Goal: Task Accomplishment & Management: Use online tool/utility

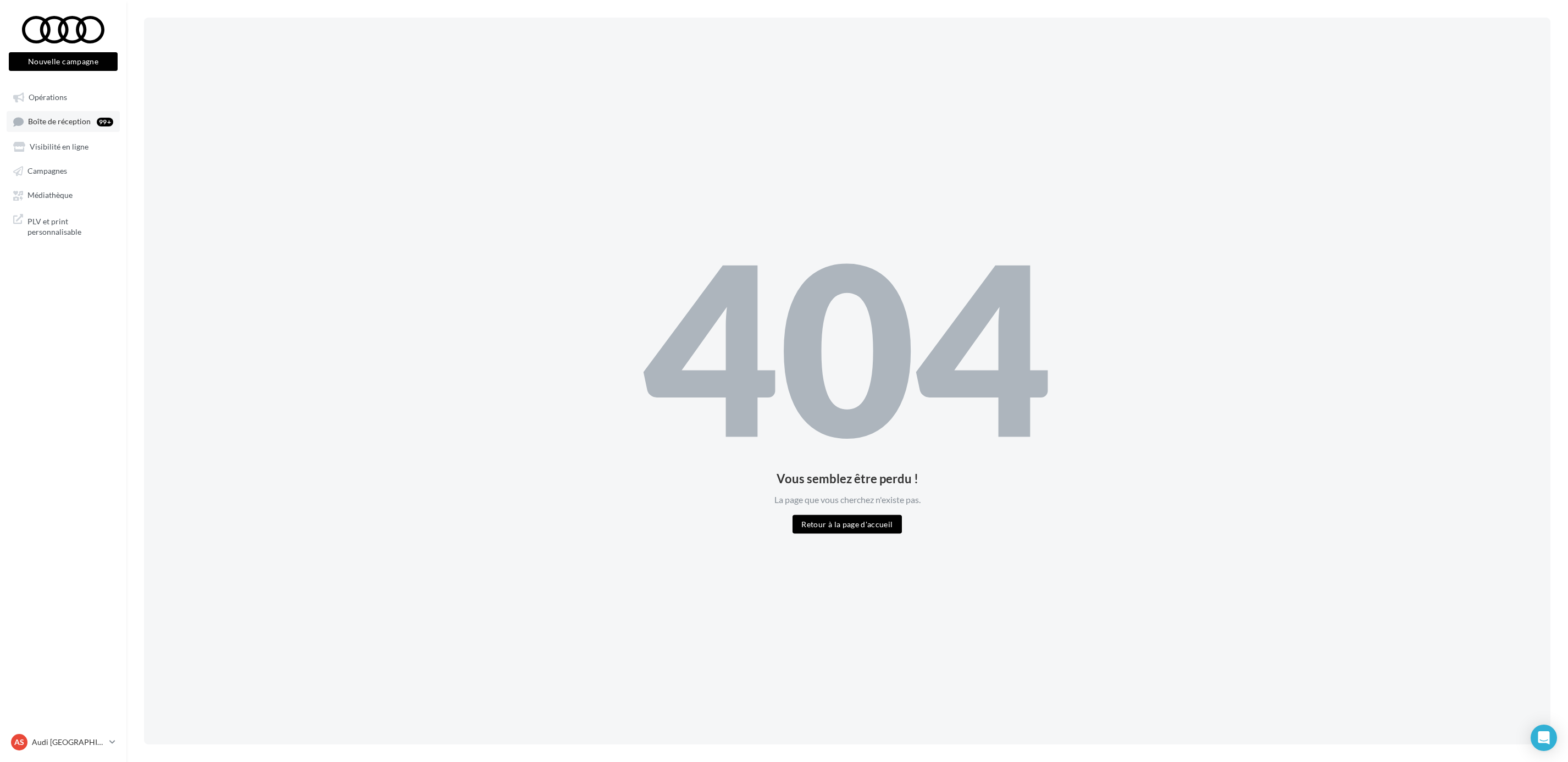
click at [80, 122] on span "Boîte de réception" at bounding box center [59, 121] width 62 height 9
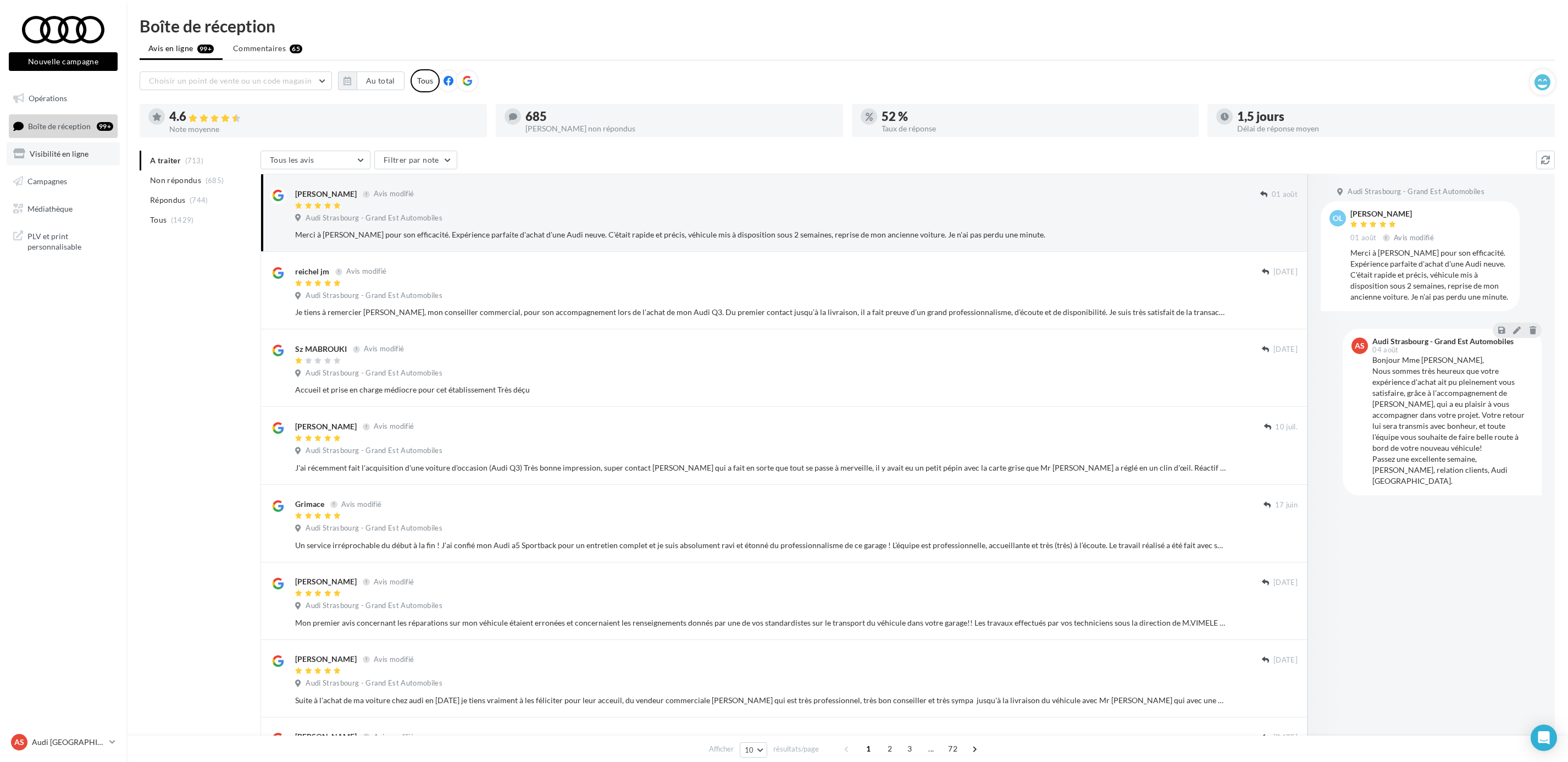
click at [60, 149] on span "Visibilité en ligne" at bounding box center [59, 153] width 59 height 9
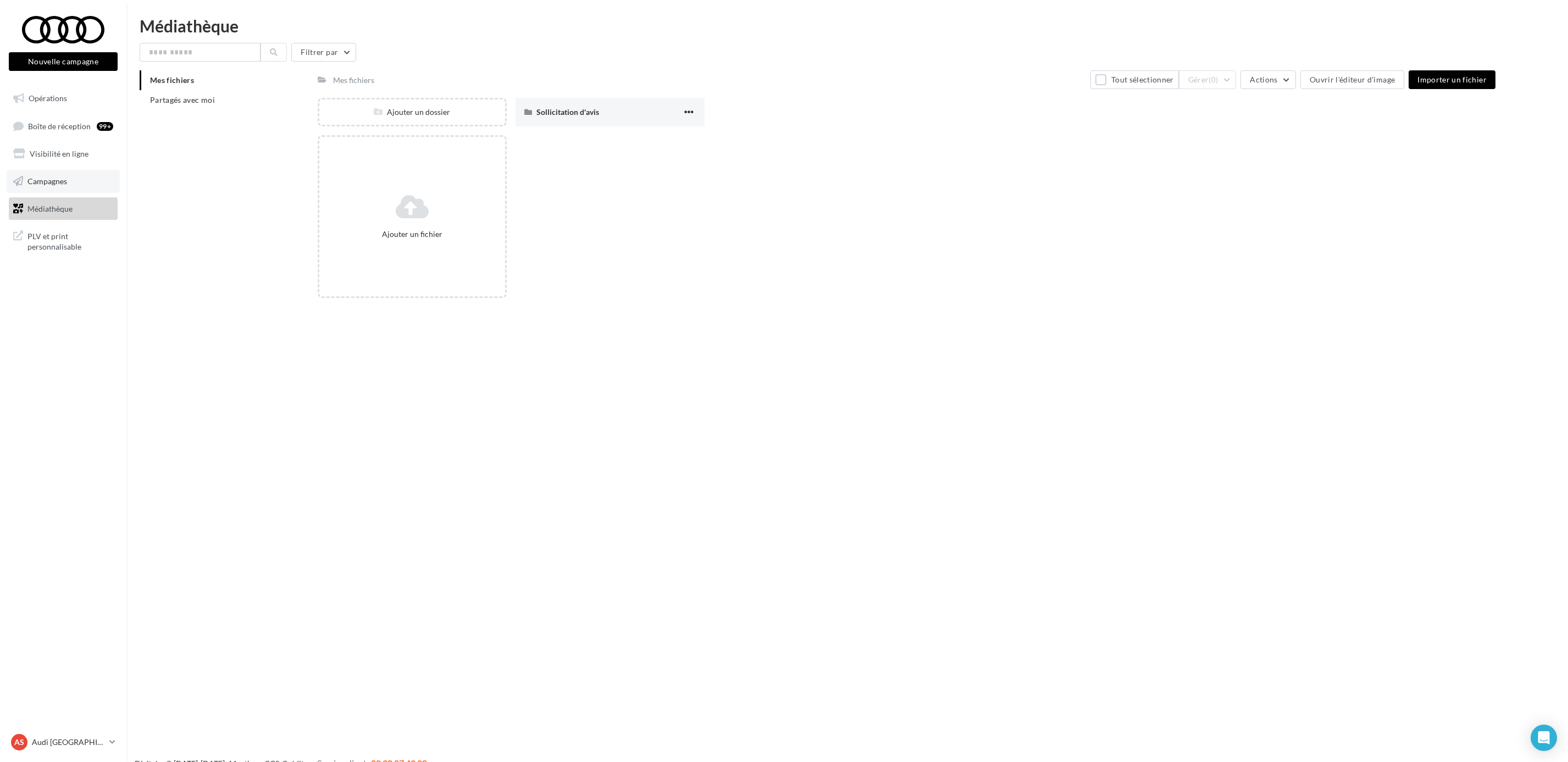
click at [50, 180] on span "Campagnes" at bounding box center [47, 181] width 40 height 9
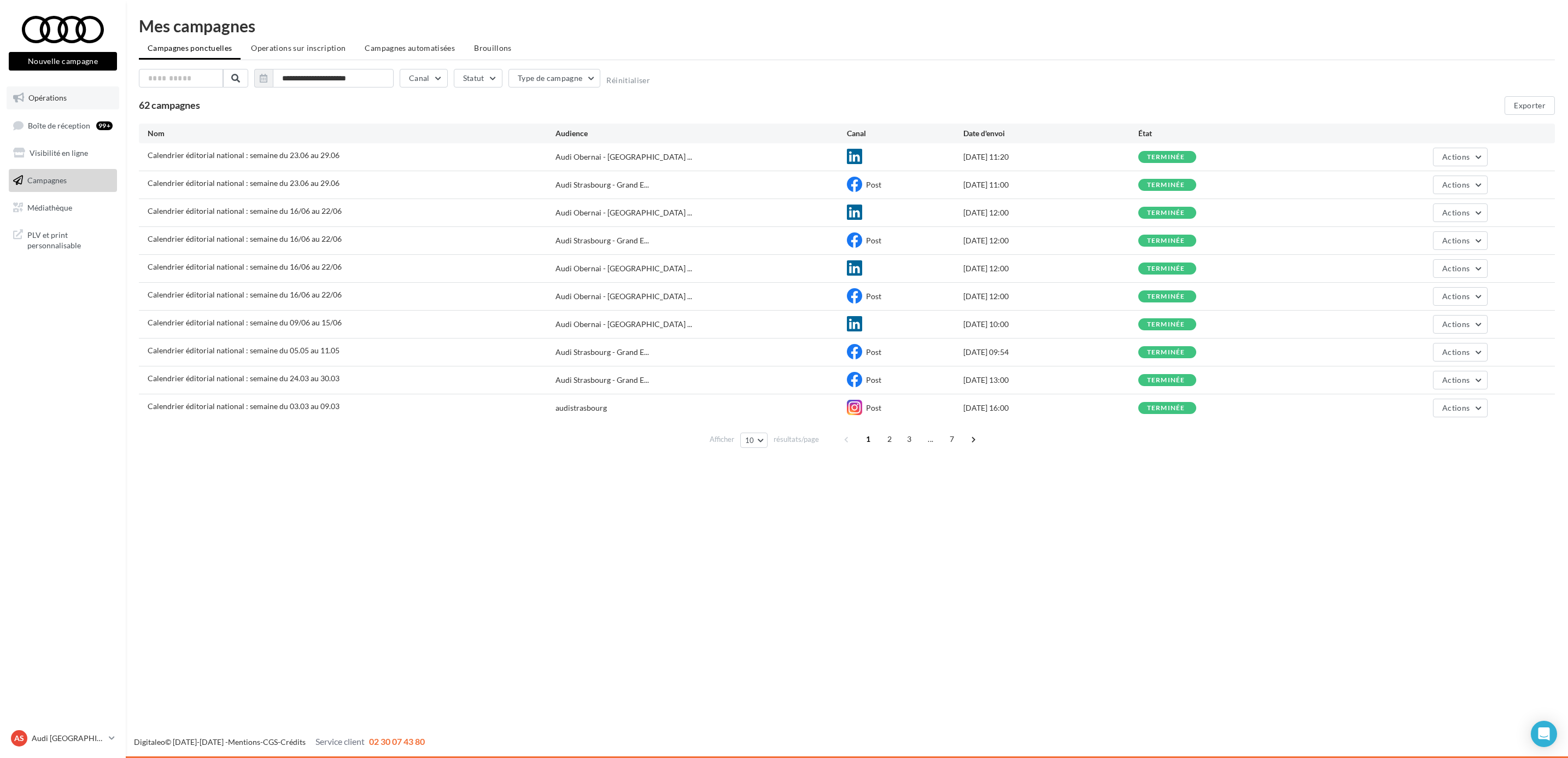
click at [91, 104] on link "Opérations" at bounding box center [63, 98] width 113 height 23
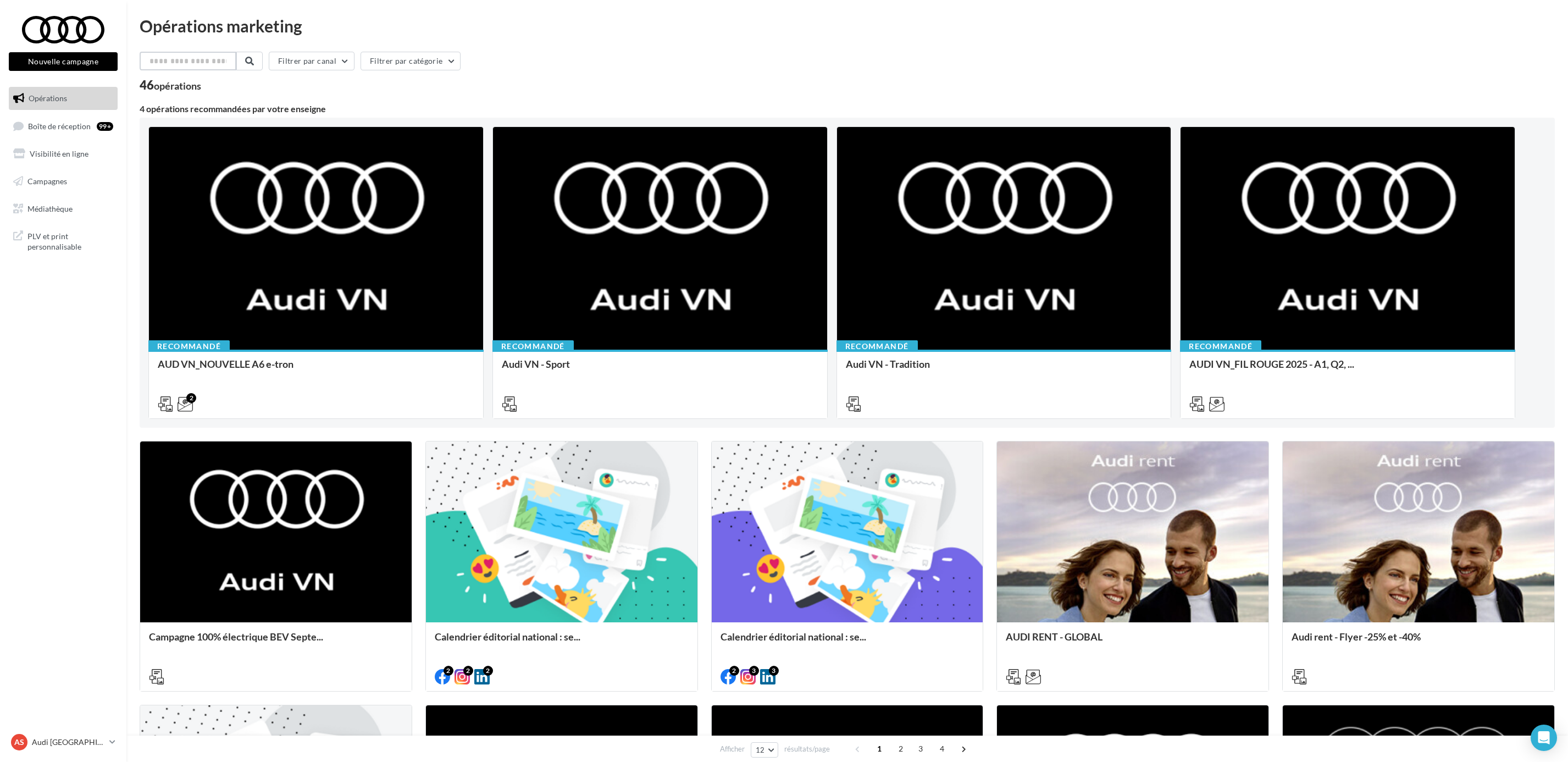
click at [212, 62] on input "text" at bounding box center [188, 61] width 97 height 19
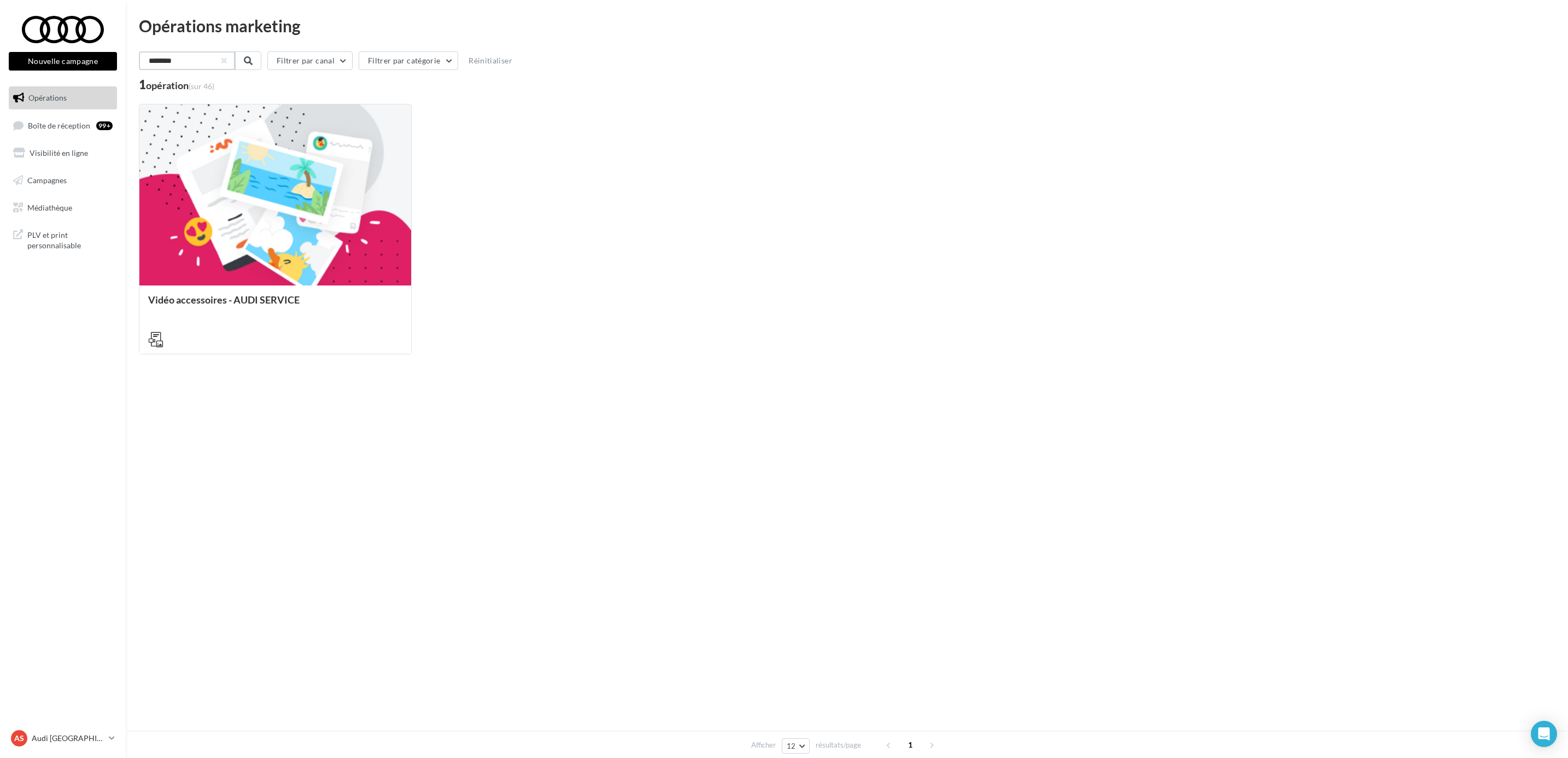
drag, startPoint x: 191, startPoint y: 59, endPoint x: 57, endPoint y: 57, distance: 134.0
click at [57, 57] on div "Nouvelle campagne Nouvelle campagne Opérations Boîte de réception 99+ Visibilit…" at bounding box center [784, 379] width 1568 height 758
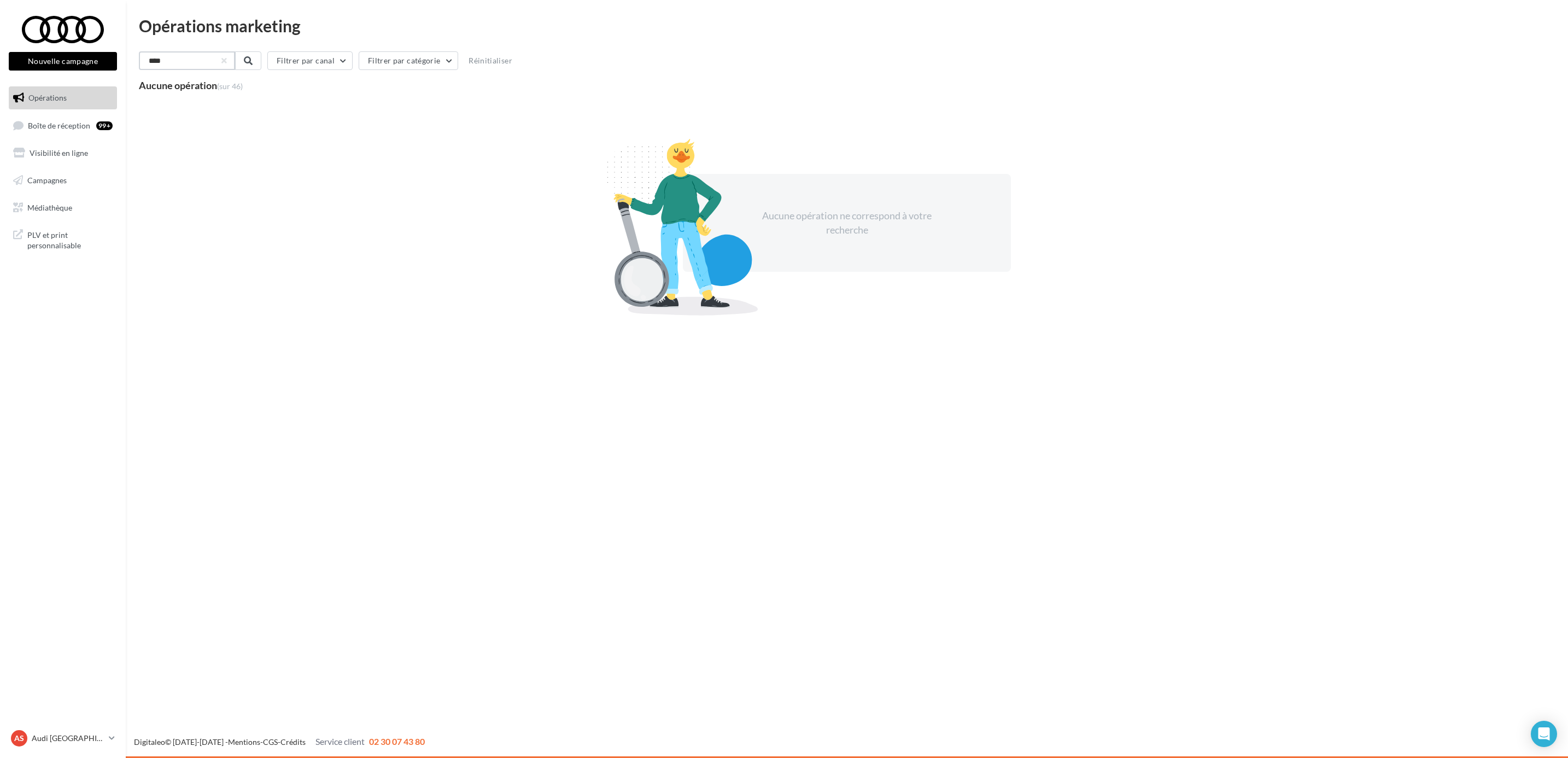
click at [173, 54] on input "****" at bounding box center [187, 60] width 96 height 19
type input "*"
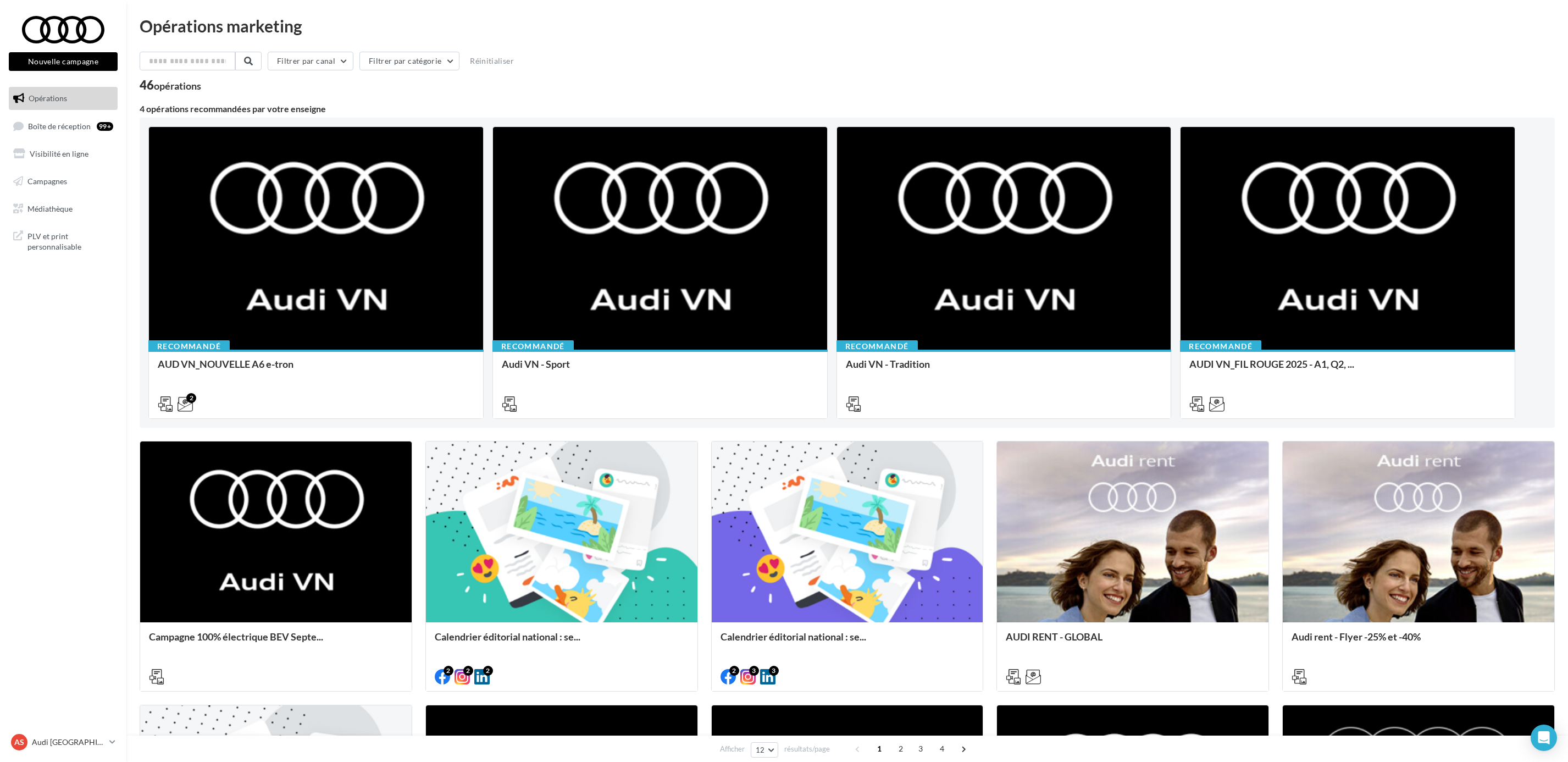
click at [191, 71] on div "Filtrer par canal Filtrer par catégorie Réinitialiser" at bounding box center [847, 63] width 1415 height 23
click at [188, 67] on input "text" at bounding box center [188, 61] width 97 height 19
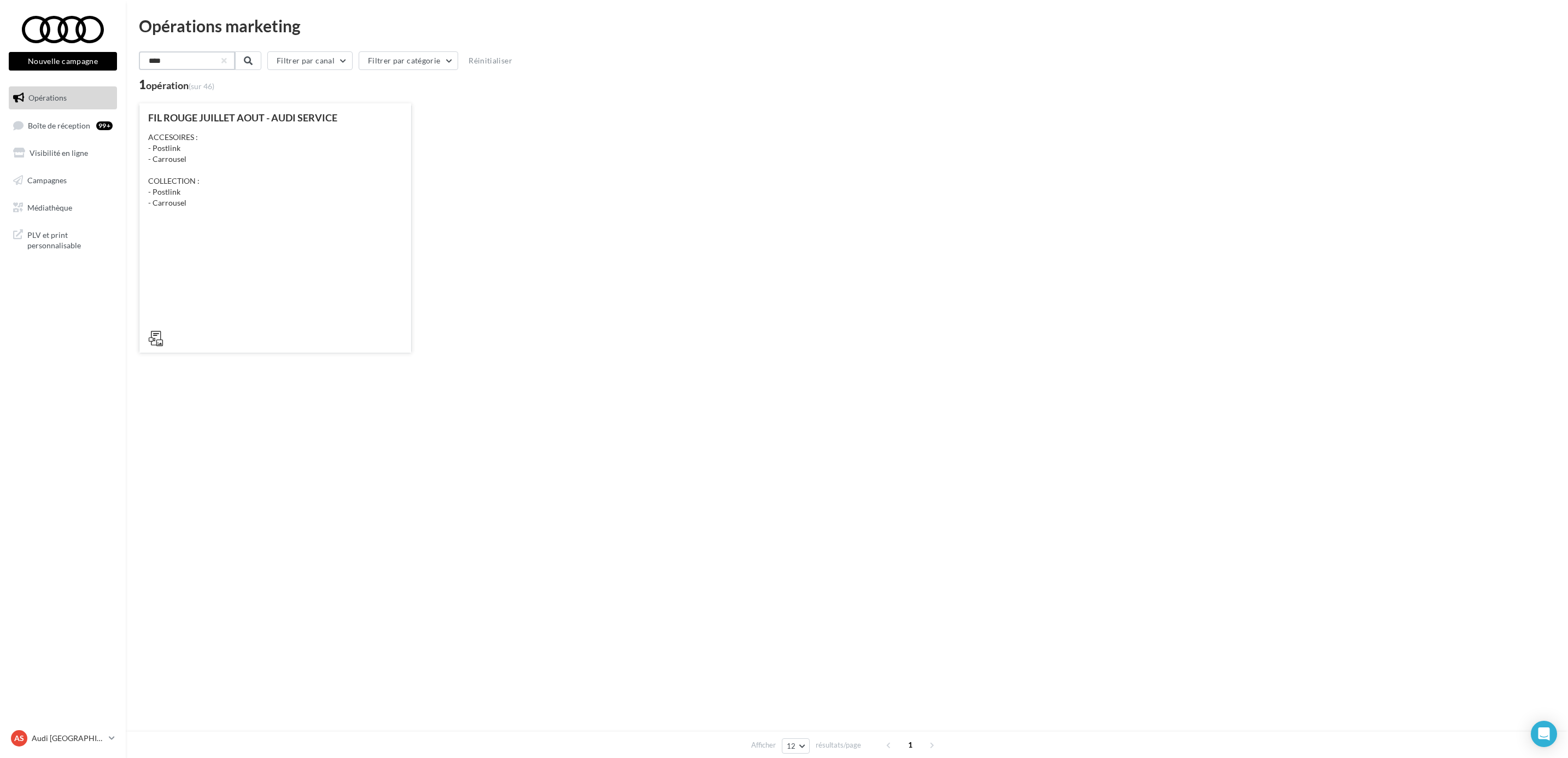
type input "****"
click at [266, 175] on div "ACCESOIRES : - Postlink - Carrousel COLLECTION : - Postlink - Carrousel" at bounding box center [275, 170] width 254 height 77
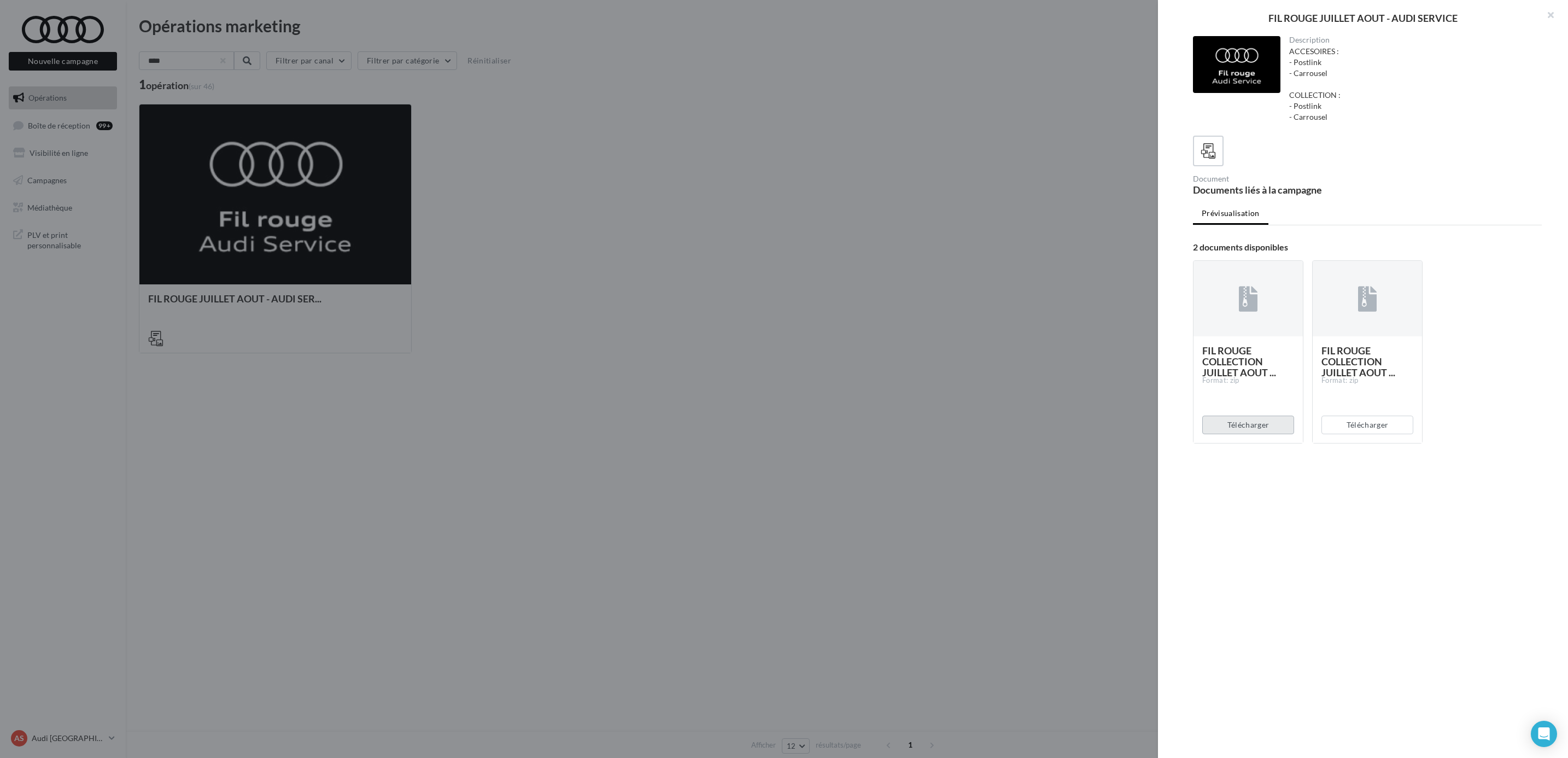
click at [1259, 425] on button "Télécharger" at bounding box center [1248, 425] width 92 height 19
click at [749, 158] on div at bounding box center [784, 379] width 1568 height 758
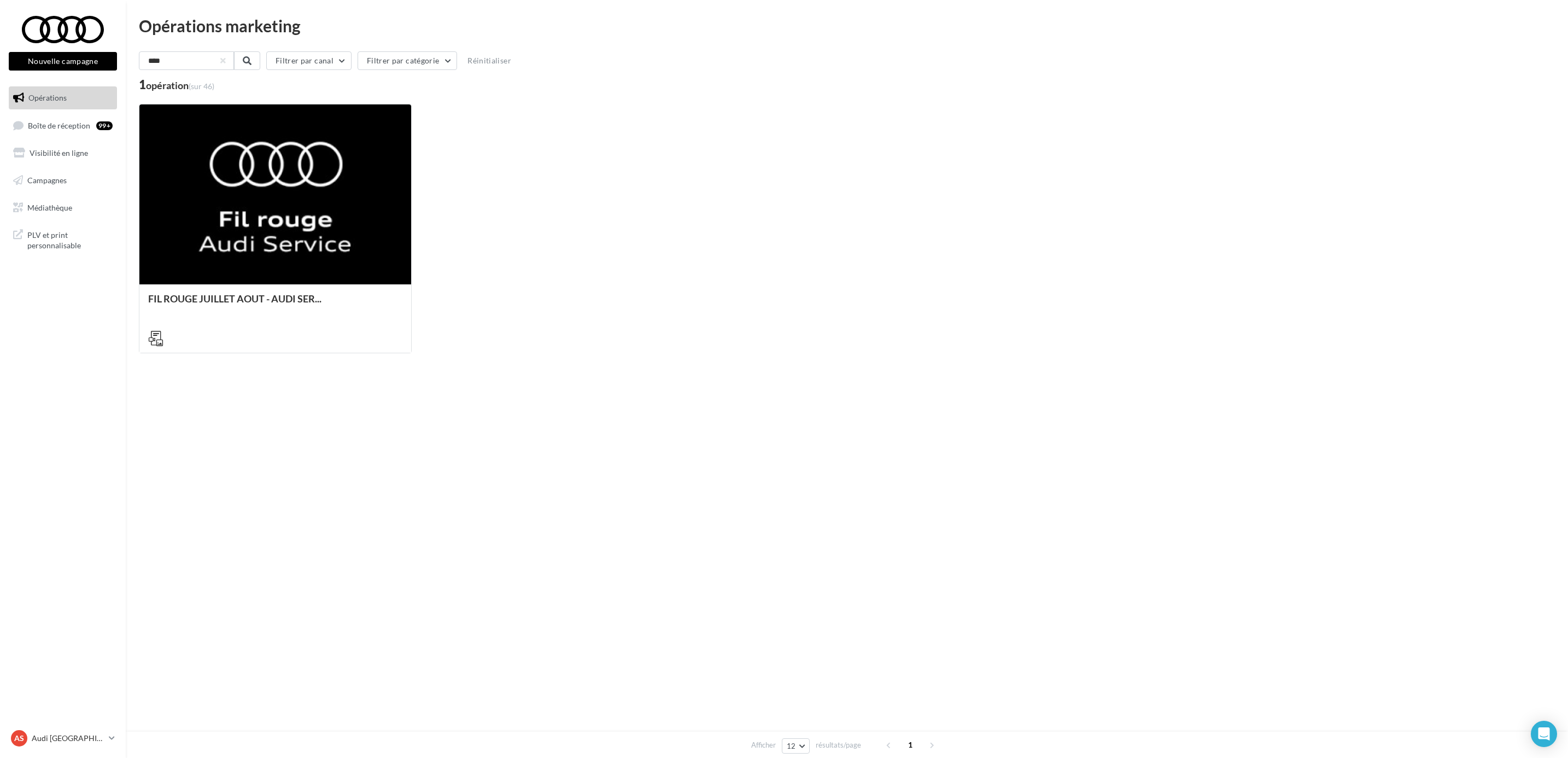
click at [79, 721] on nav "Nouvelle campagne Nouvelle campagne Opérations Boîte de réception 99+ Visibilit…" at bounding box center [63, 379] width 126 height 758
click at [76, 734] on p "Audi [GEOGRAPHIC_DATA]" at bounding box center [68, 739] width 72 height 11
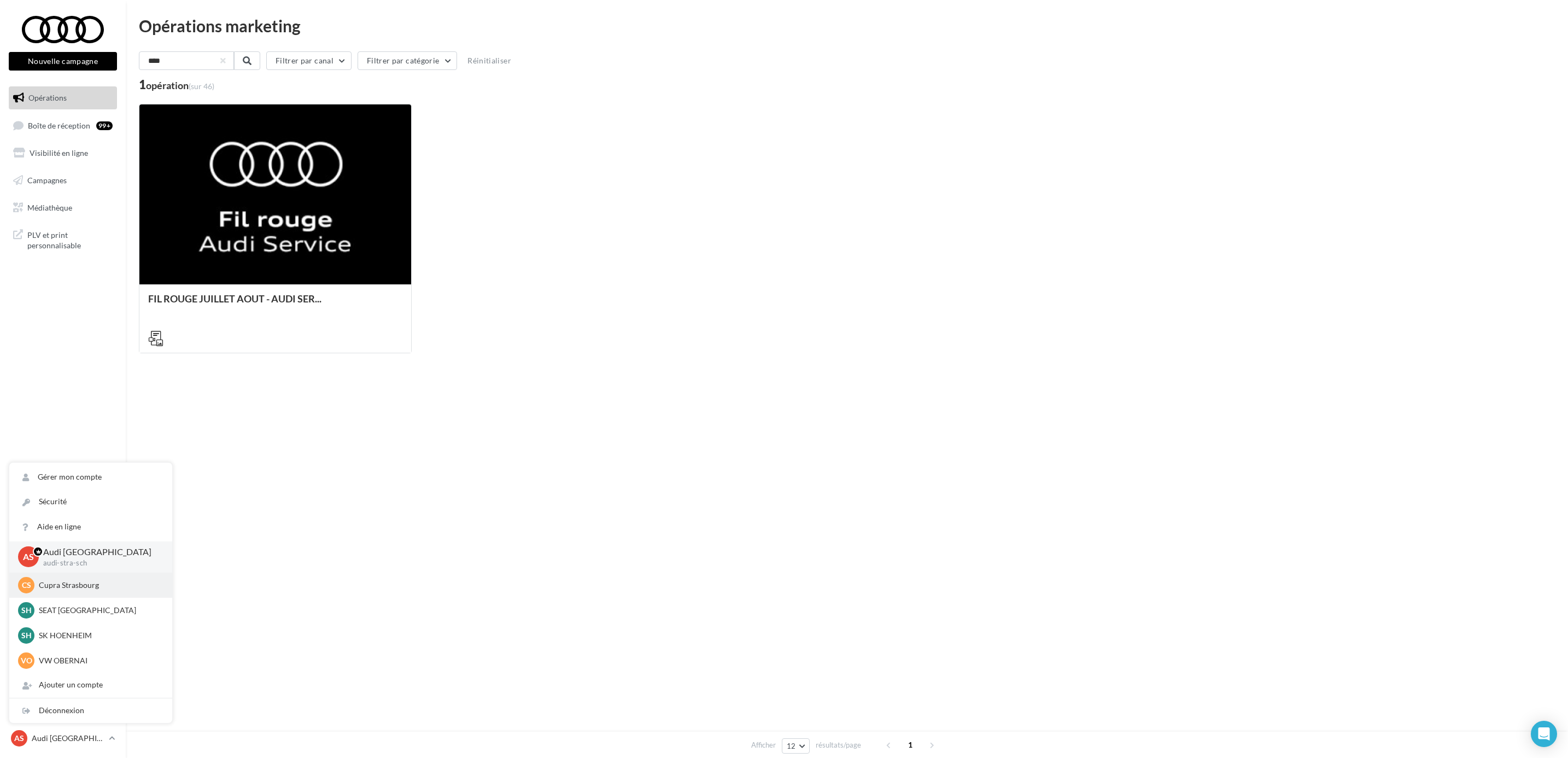
click at [78, 583] on p "Cupra Strasbourg" at bounding box center [99, 585] width 121 height 11
